Goal: Browse casually: Explore the website without a specific task or goal

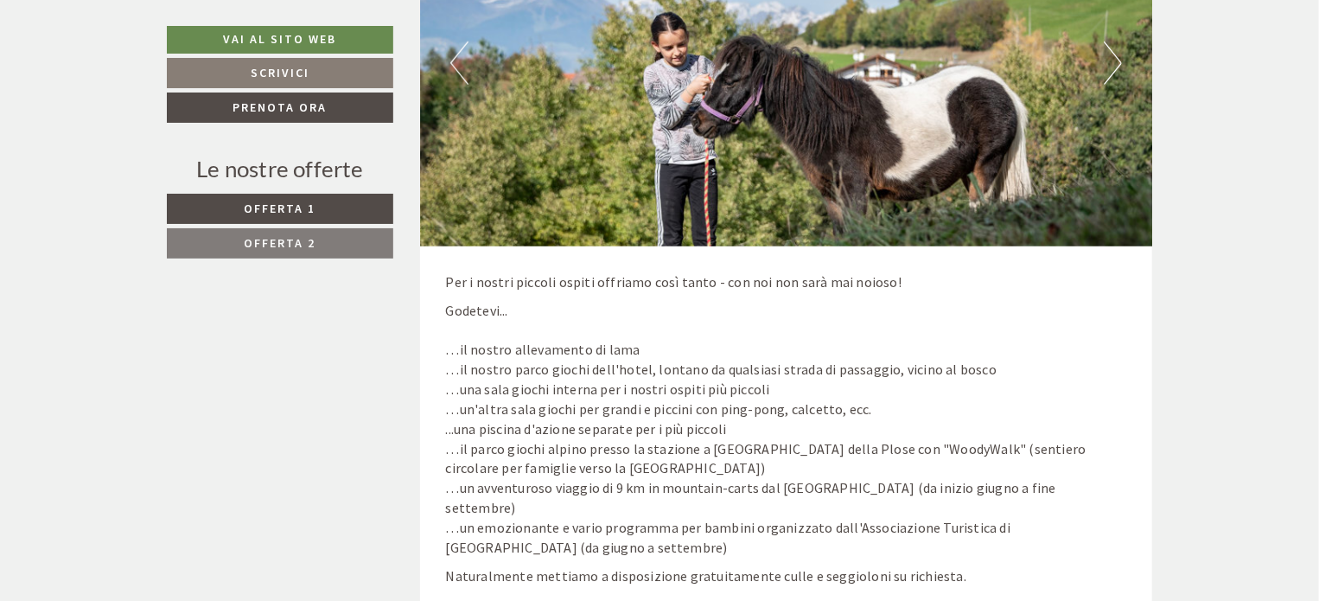
scroll to position [3629, 0]
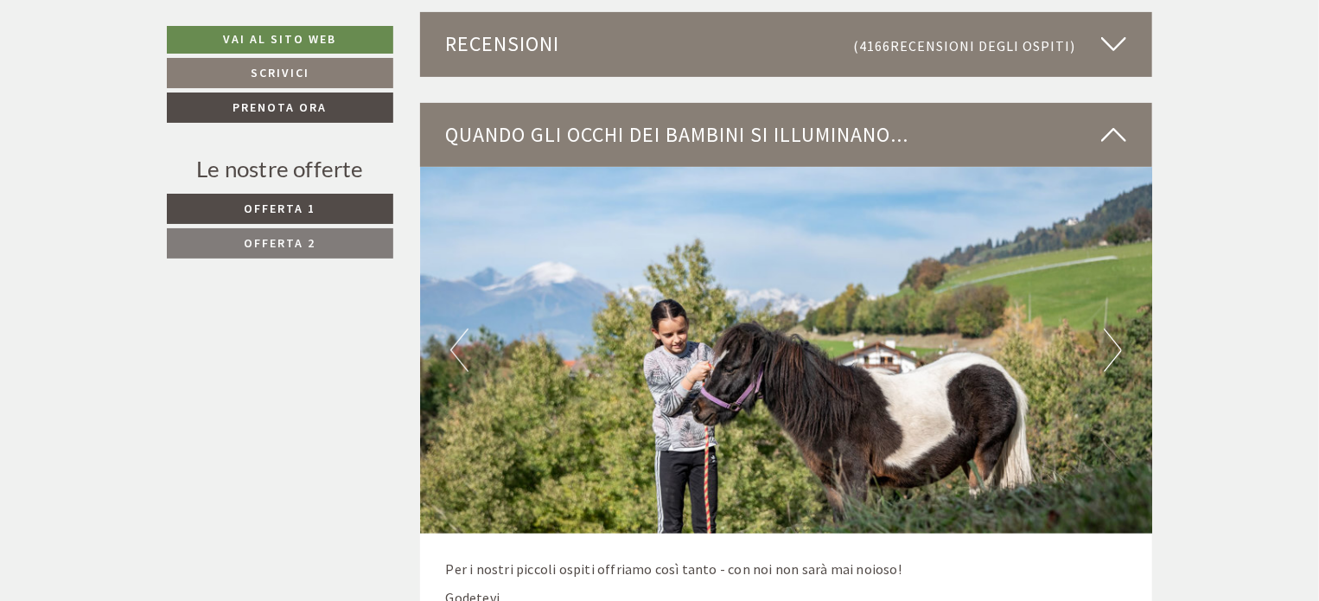
click at [1110, 356] on button "Next" at bounding box center [1112, 349] width 18 height 43
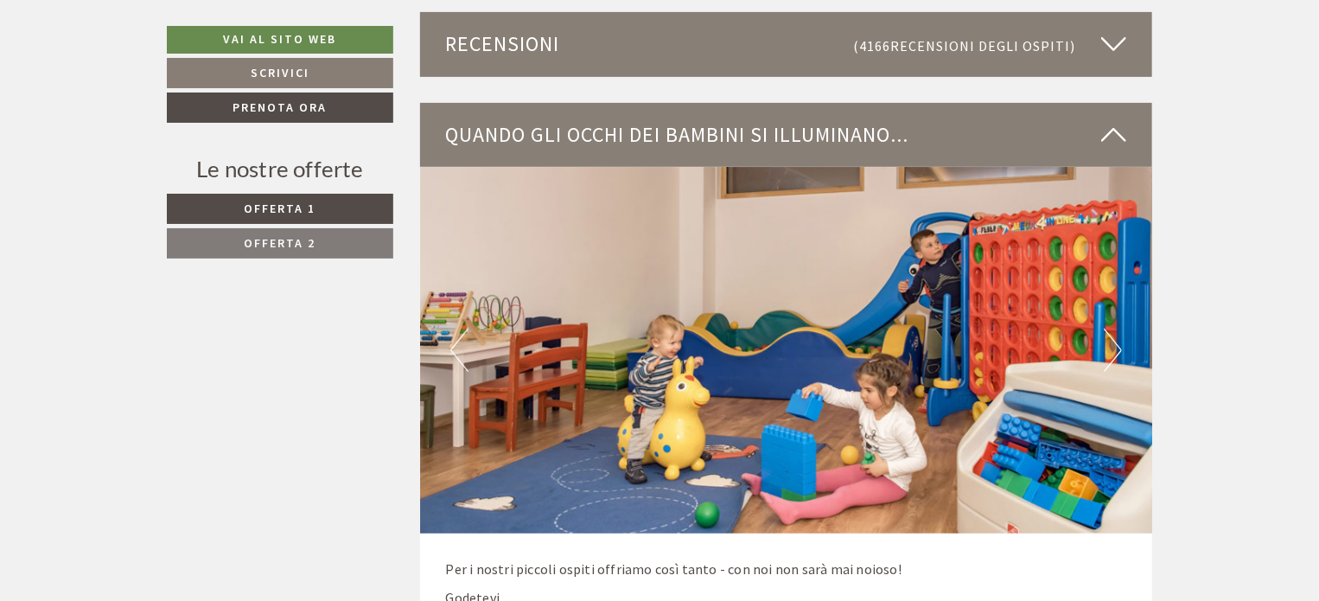
click at [1112, 355] on button "Next" at bounding box center [1112, 349] width 18 height 43
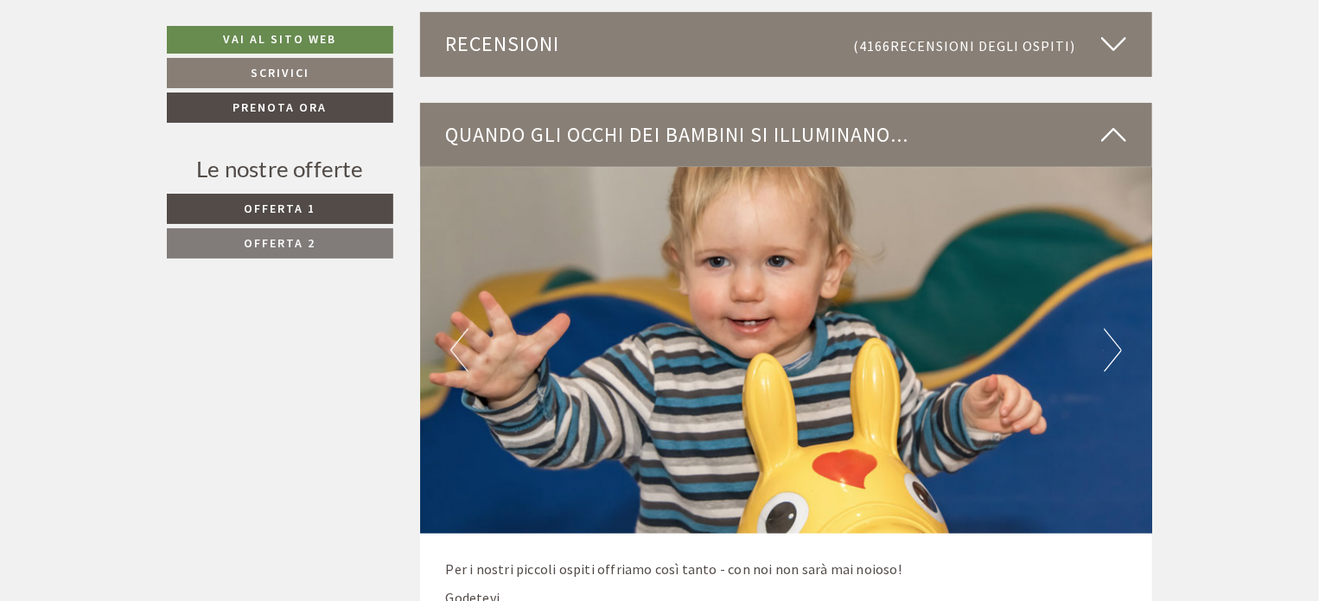
click at [1112, 355] on button "Next" at bounding box center [1112, 349] width 18 height 43
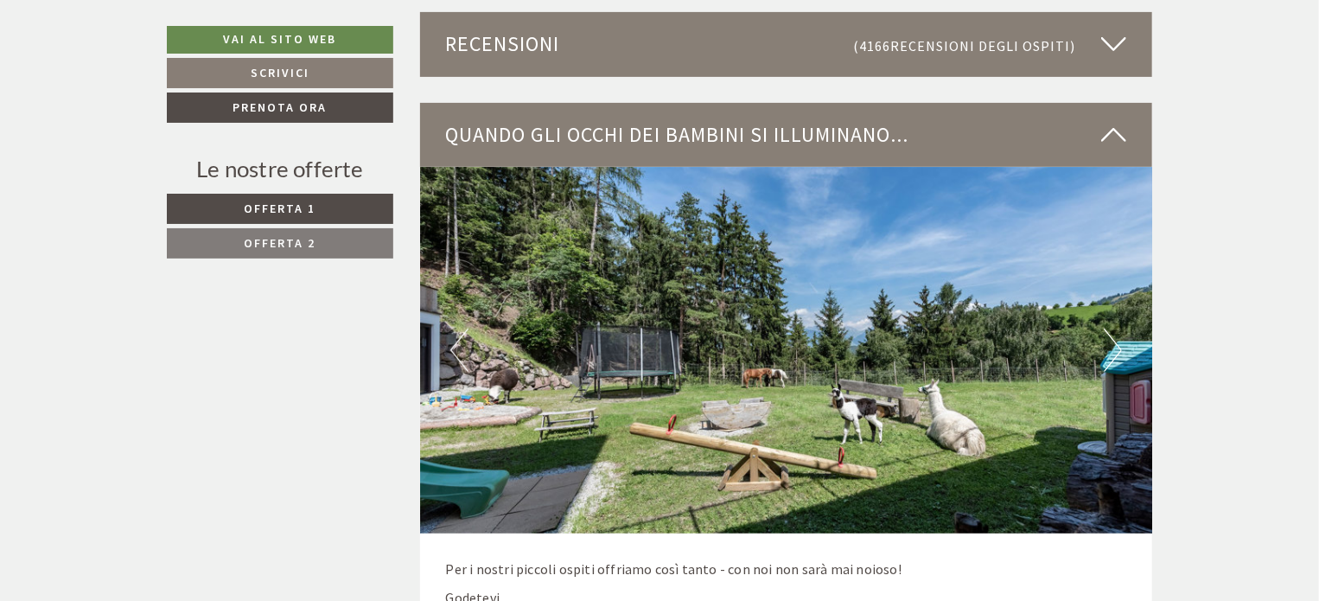
click at [1112, 355] on button "Next" at bounding box center [1112, 349] width 18 height 43
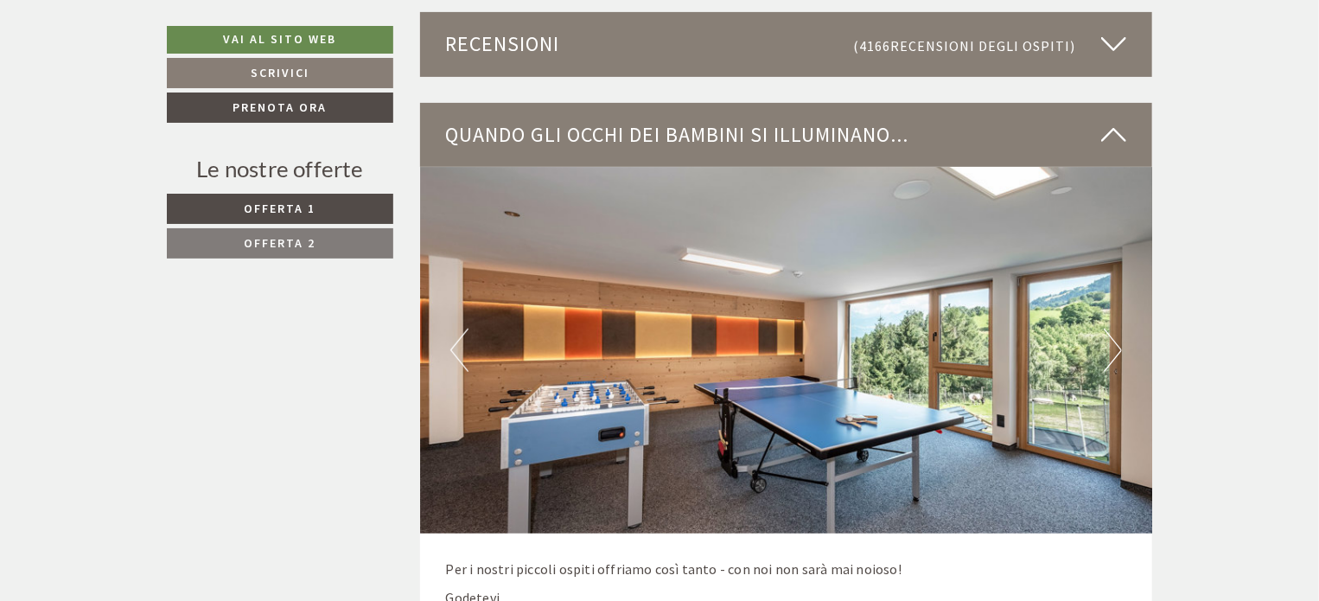
click at [1112, 355] on button "Next" at bounding box center [1112, 349] width 18 height 43
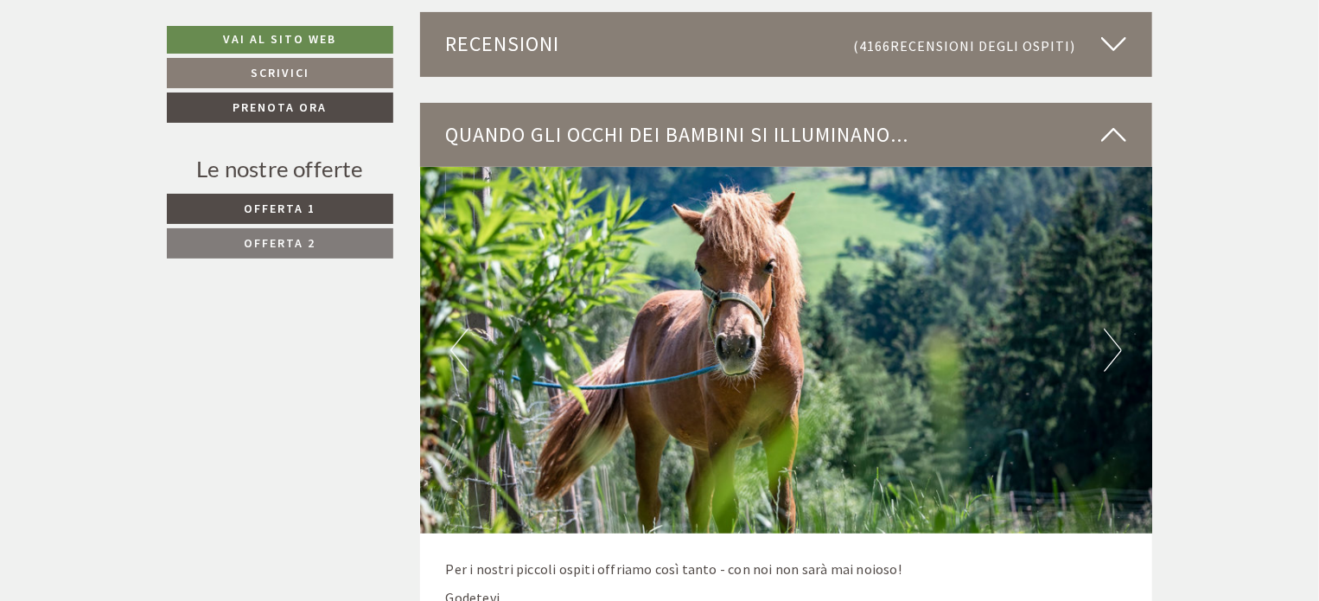
click at [1112, 355] on button "Next" at bounding box center [1112, 349] width 18 height 43
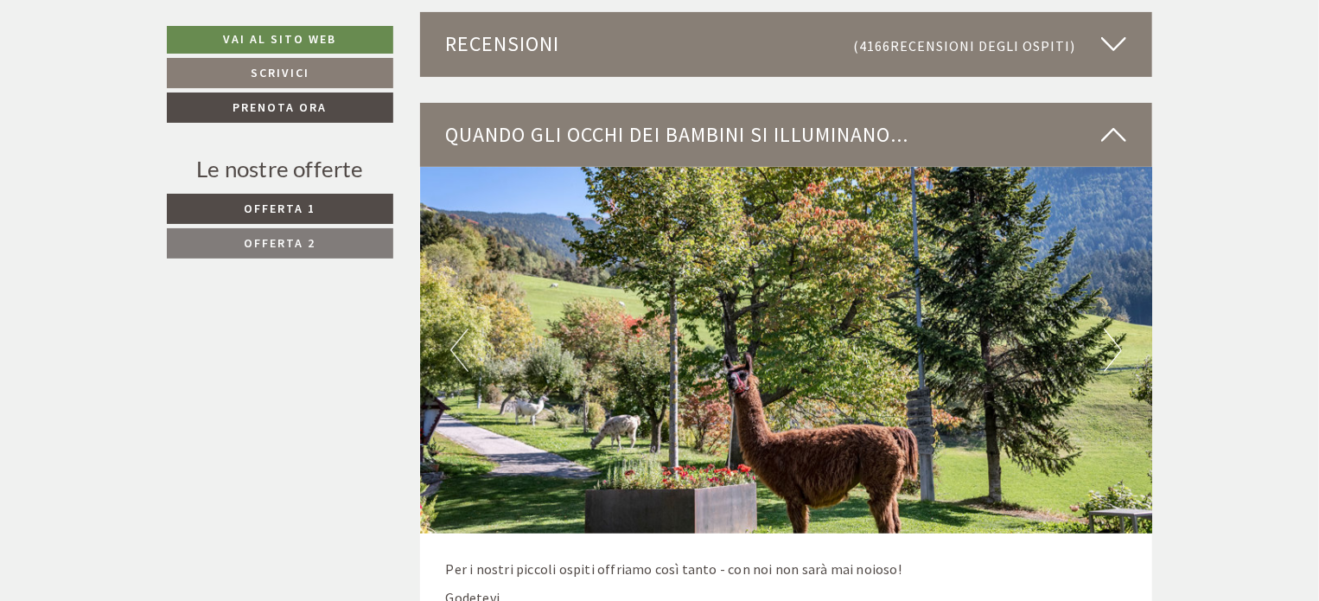
click at [1112, 355] on button "Next" at bounding box center [1112, 349] width 18 height 43
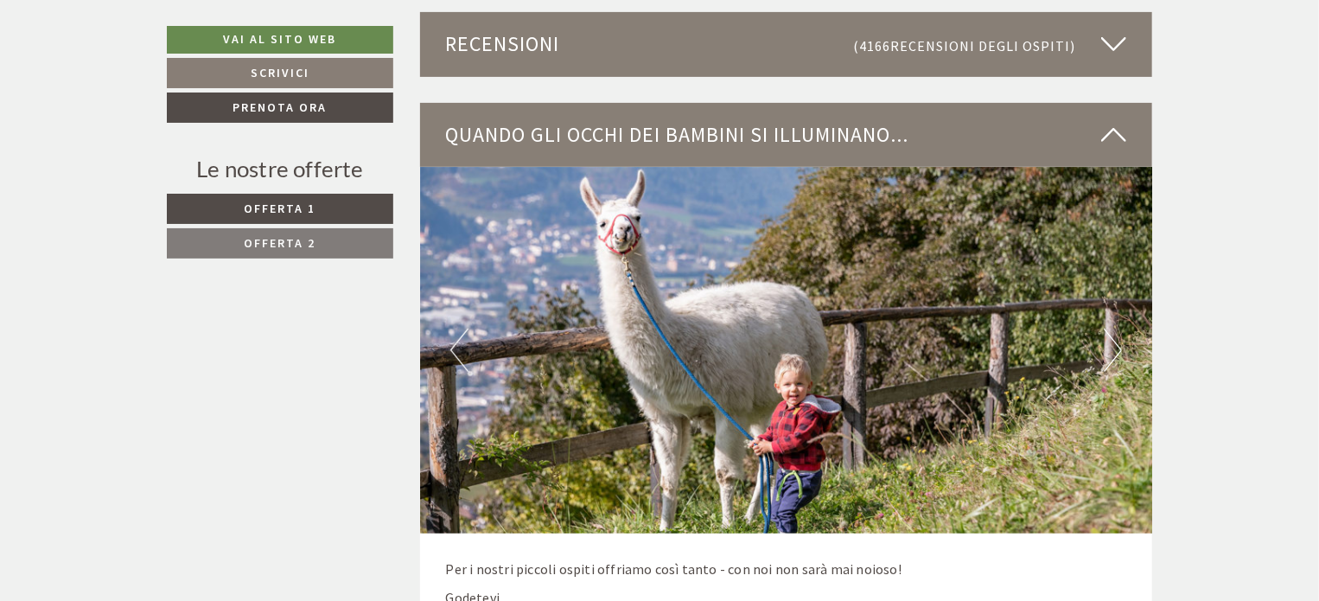
click at [1112, 355] on button "Next" at bounding box center [1112, 349] width 18 height 43
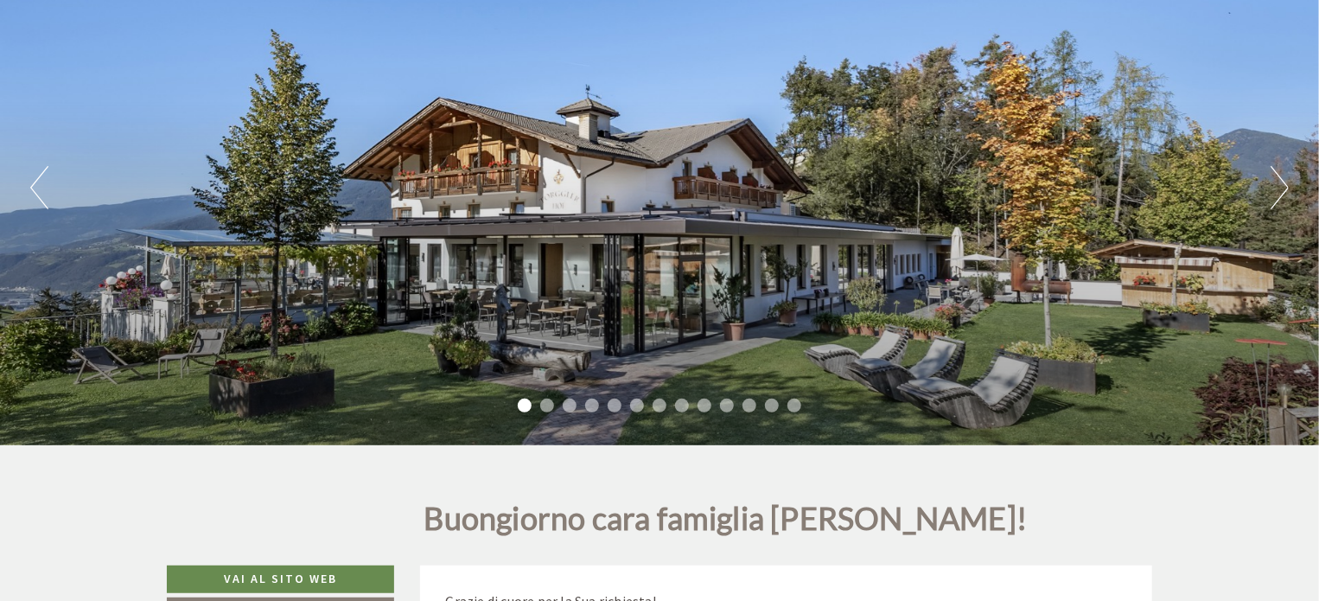
scroll to position [173, 0]
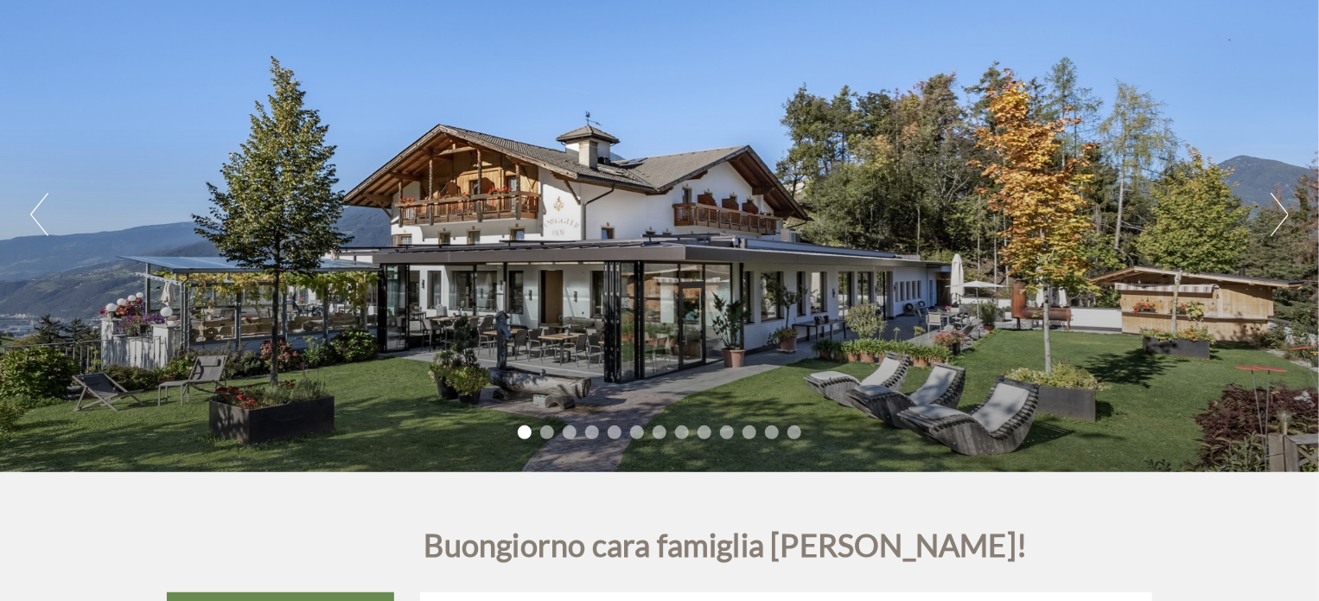
click at [1279, 219] on button "Next" at bounding box center [1279, 214] width 18 height 43
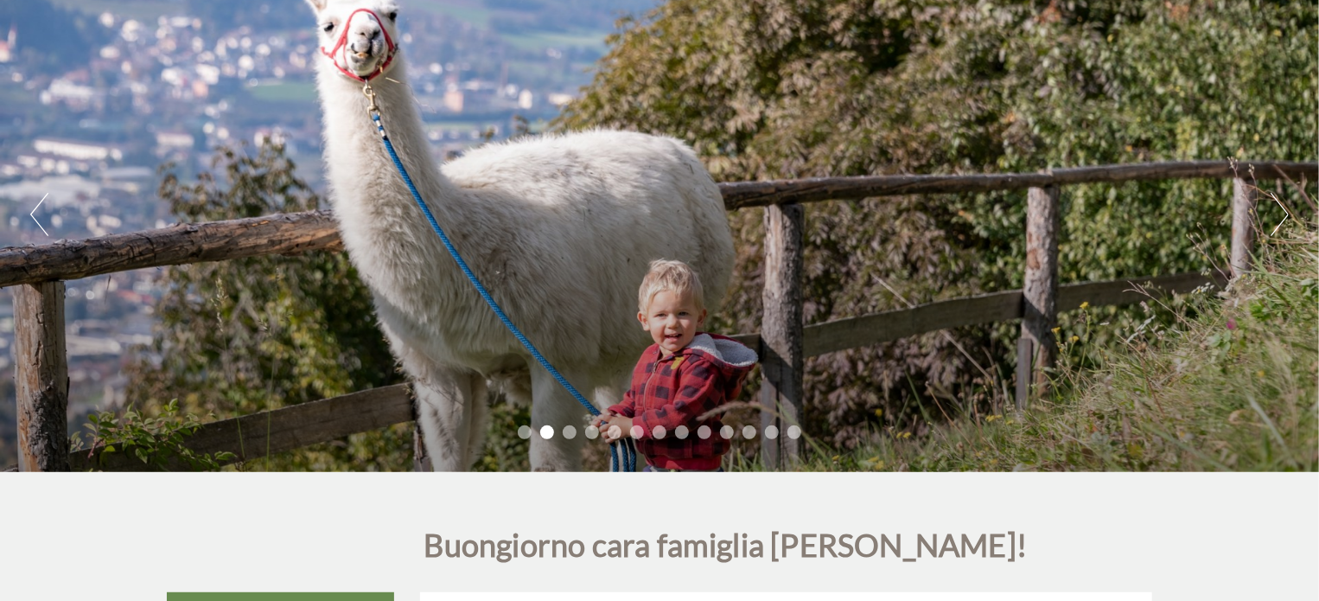
click at [1279, 219] on button "Next" at bounding box center [1279, 214] width 18 height 43
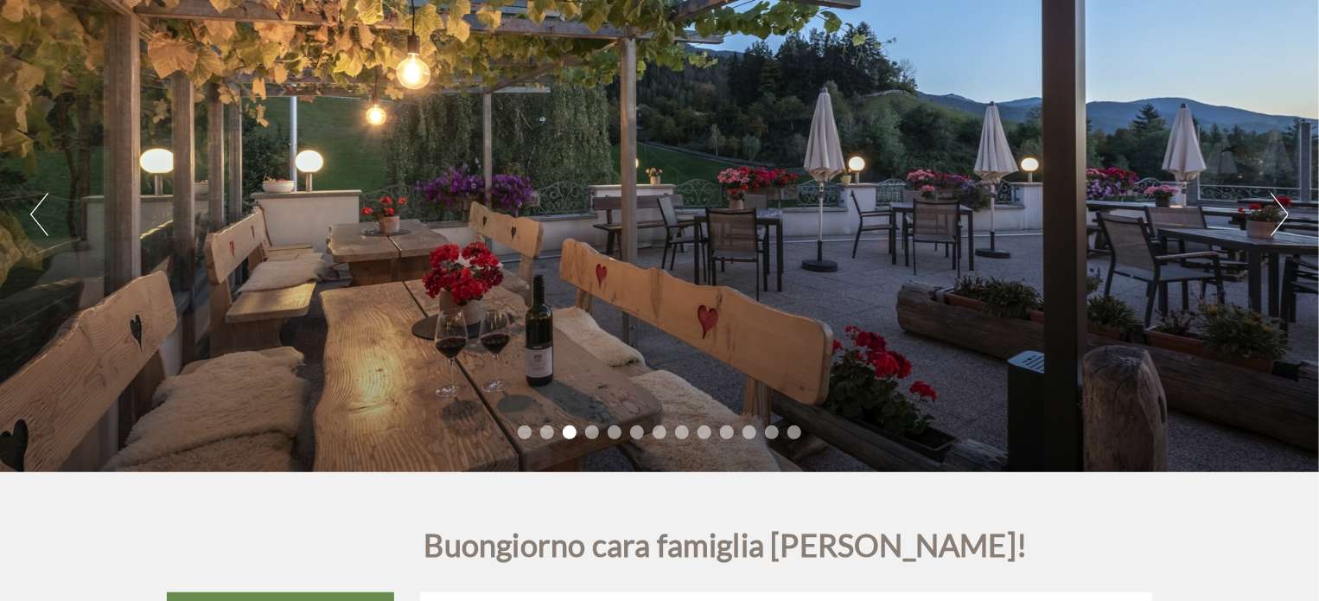
click at [1279, 219] on button "Next" at bounding box center [1279, 214] width 18 height 43
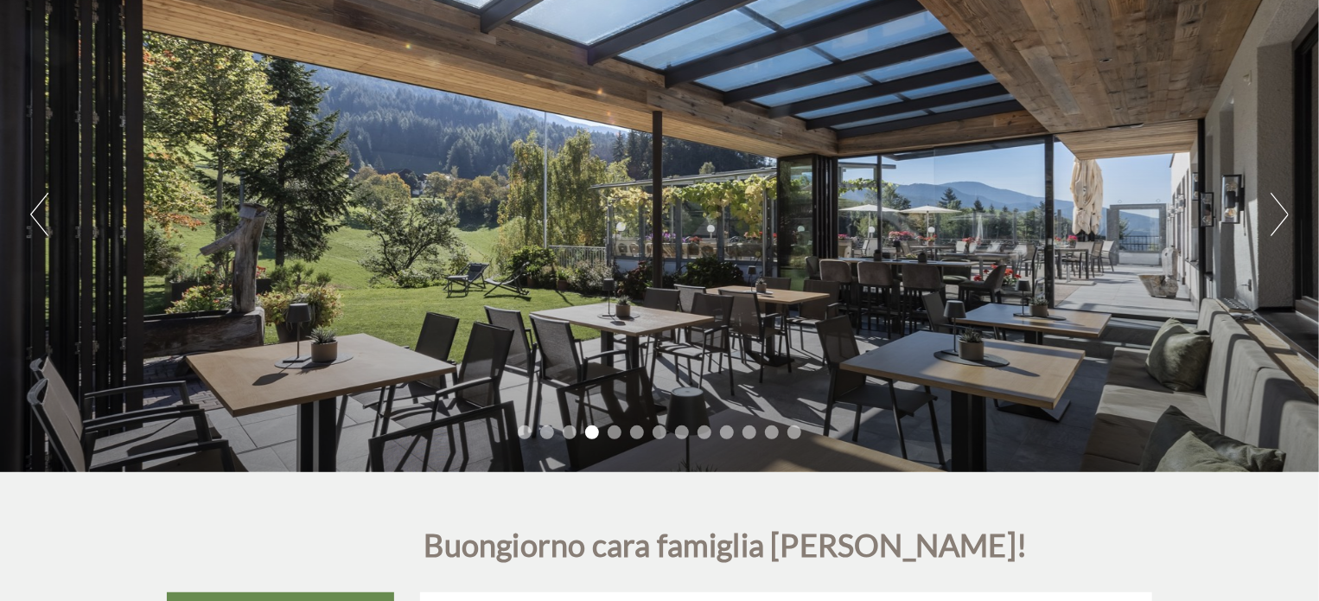
click at [1279, 219] on button "Next" at bounding box center [1279, 214] width 18 height 43
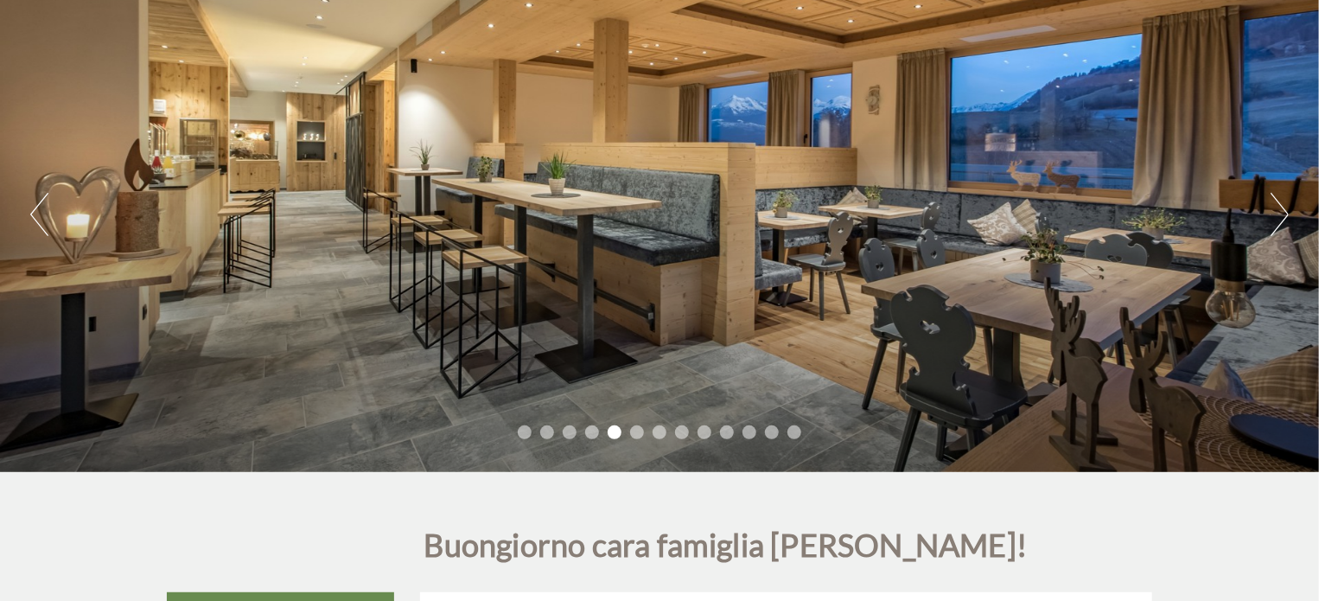
click at [1279, 219] on button "Next" at bounding box center [1279, 214] width 18 height 43
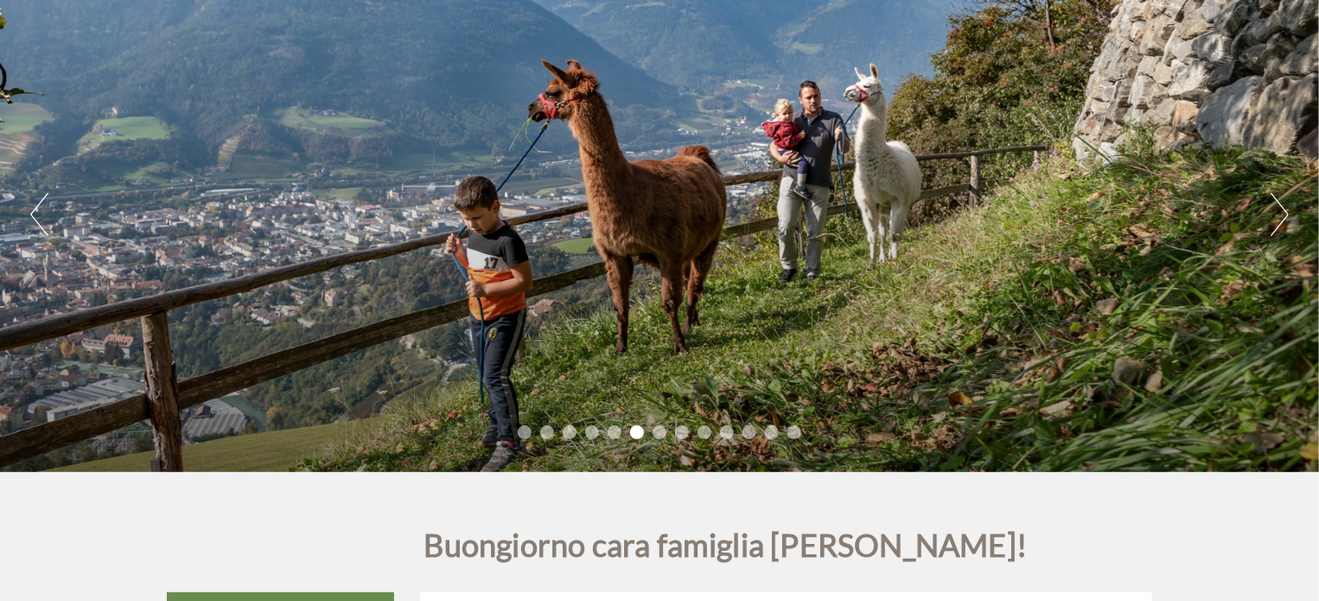
click at [1279, 219] on button "Next" at bounding box center [1279, 214] width 18 height 43
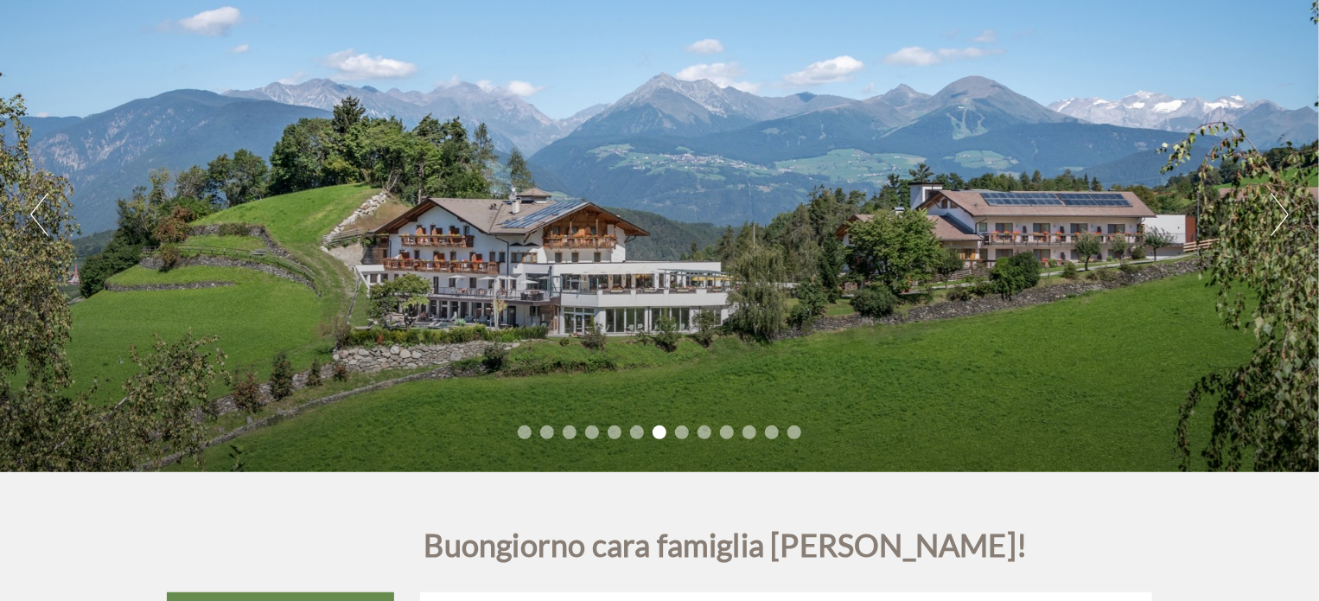
click at [1279, 219] on button "Next" at bounding box center [1279, 214] width 18 height 43
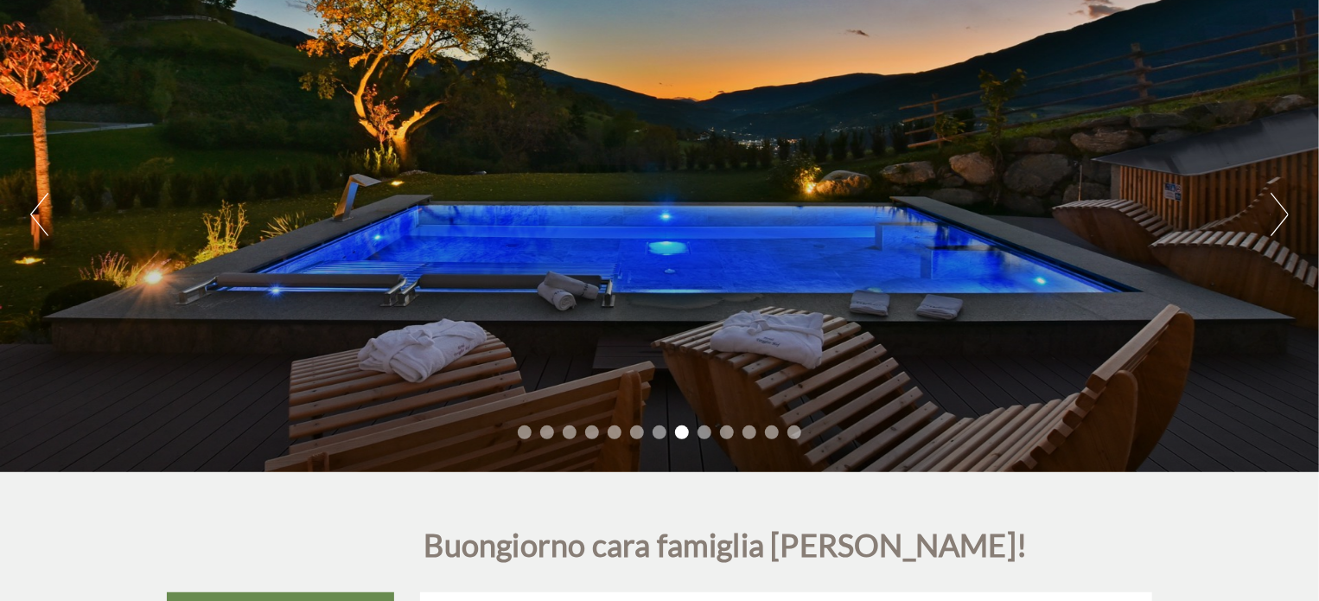
click at [1279, 219] on button "Next" at bounding box center [1279, 214] width 18 height 43
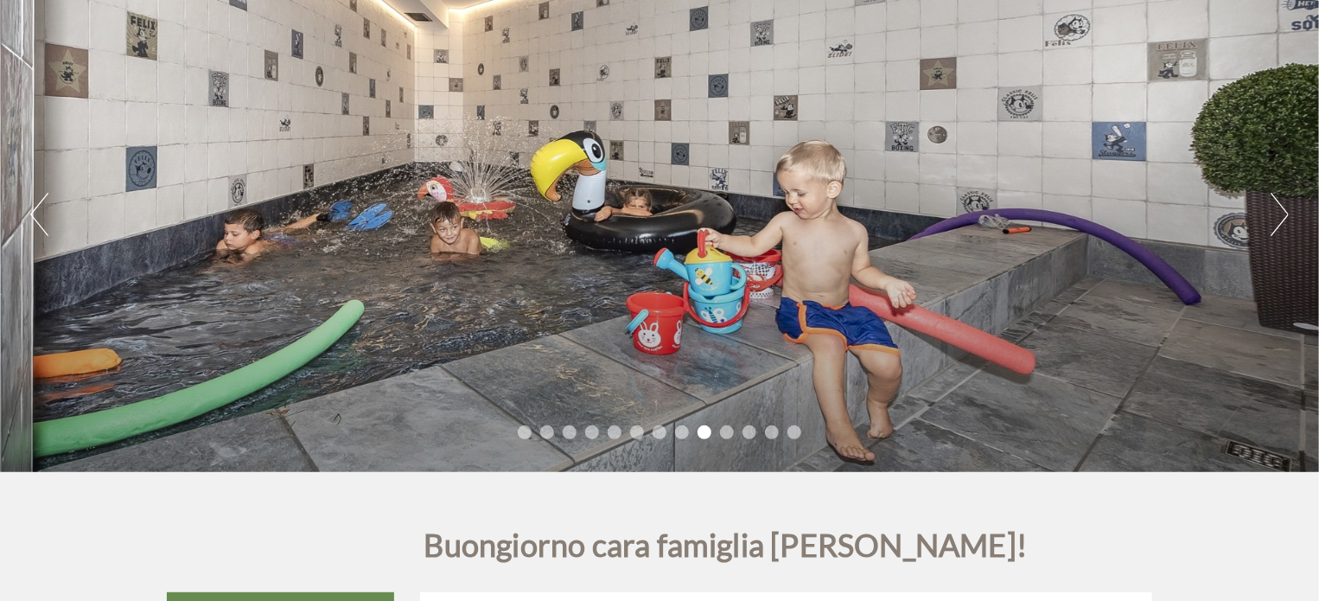
click at [1279, 219] on button "Next" at bounding box center [1279, 214] width 18 height 43
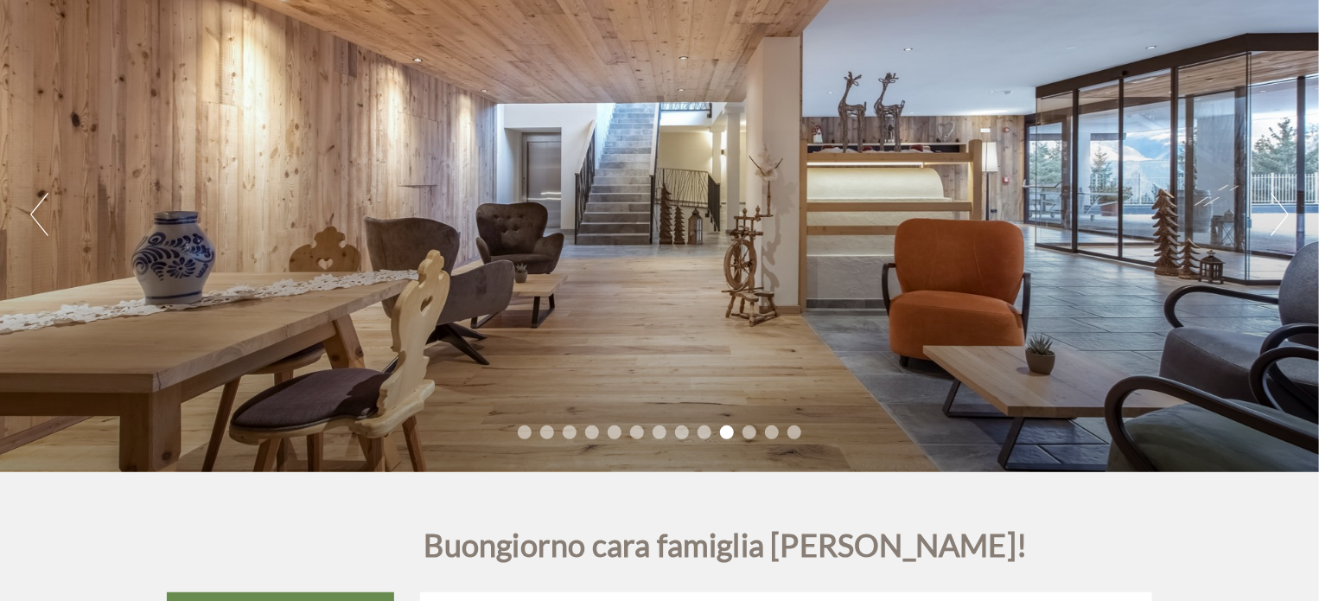
click at [1279, 219] on button "Next" at bounding box center [1279, 214] width 18 height 43
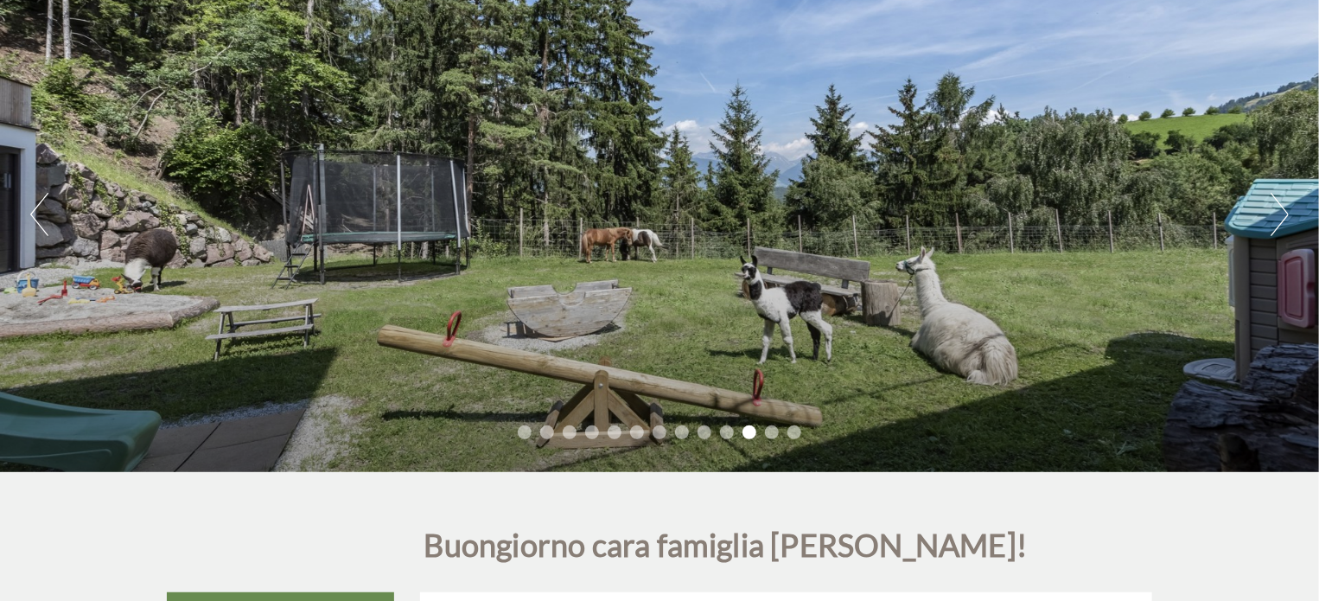
click at [1279, 219] on button "Next" at bounding box center [1279, 214] width 18 height 43
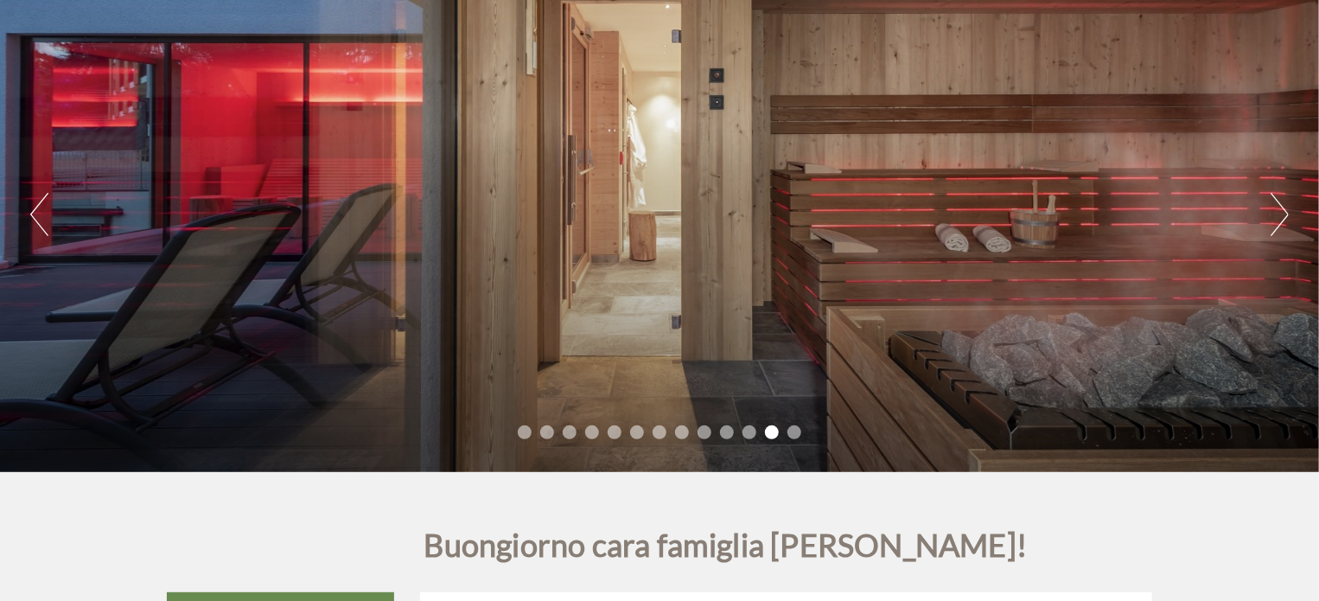
click at [1279, 219] on button "Next" at bounding box center [1279, 214] width 18 height 43
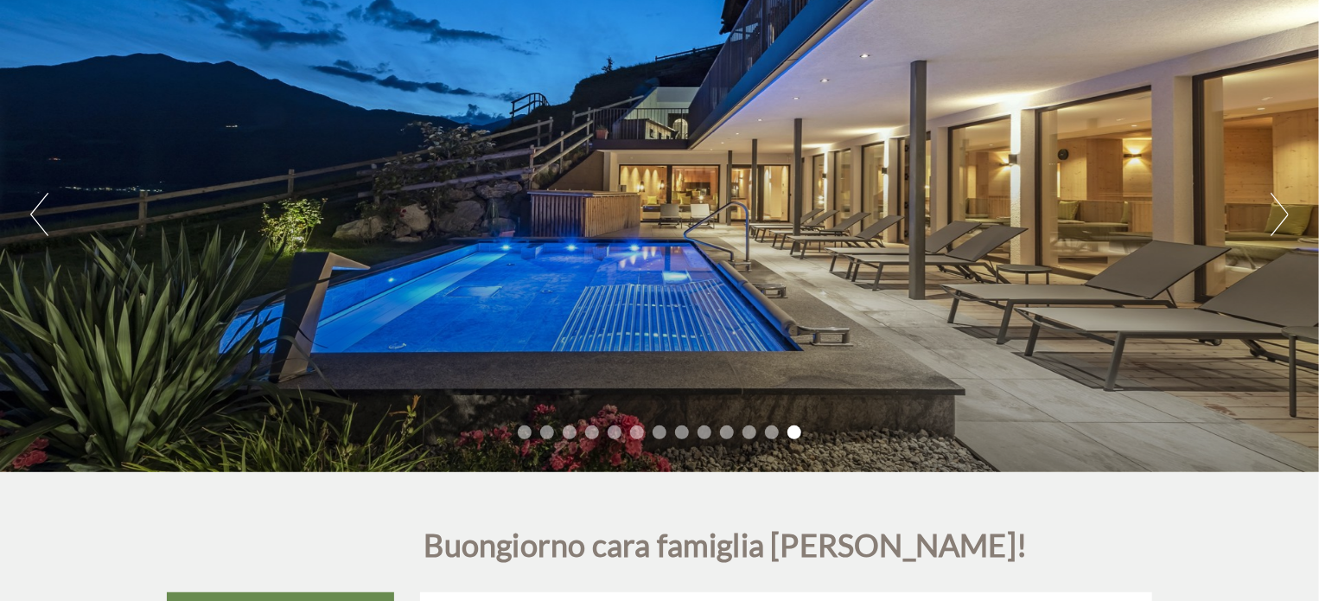
click at [1279, 219] on button "Next" at bounding box center [1279, 214] width 18 height 43
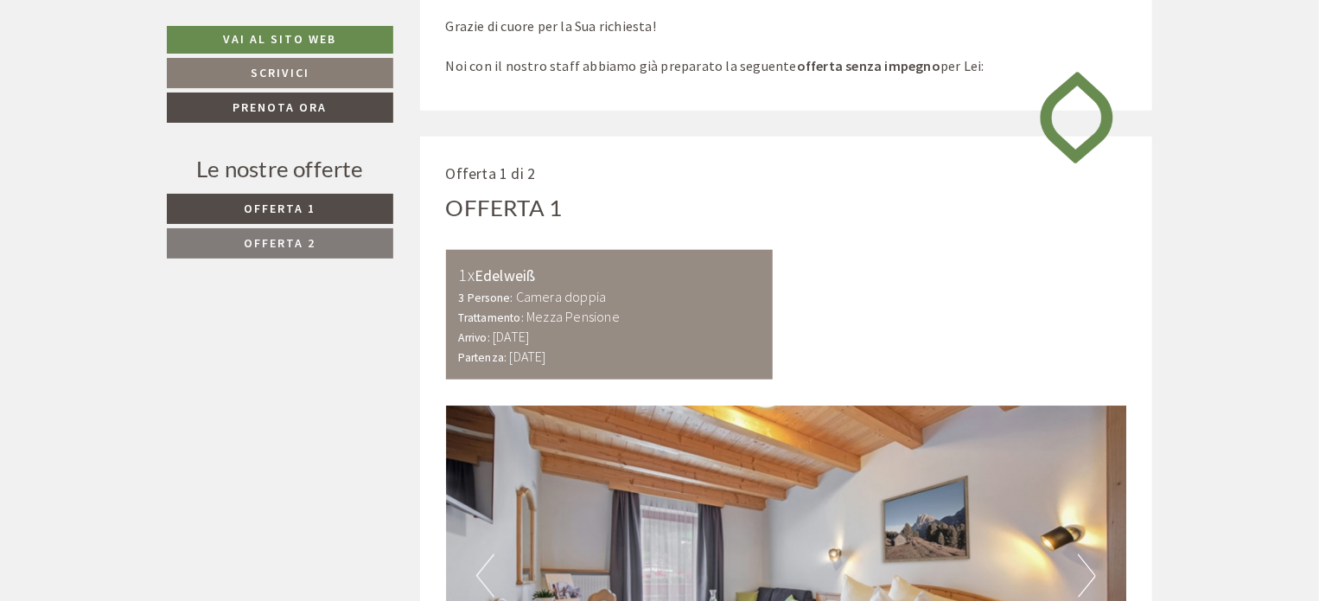
scroll to position [778, 0]
